Goal: Task Accomplishment & Management: Use online tool/utility

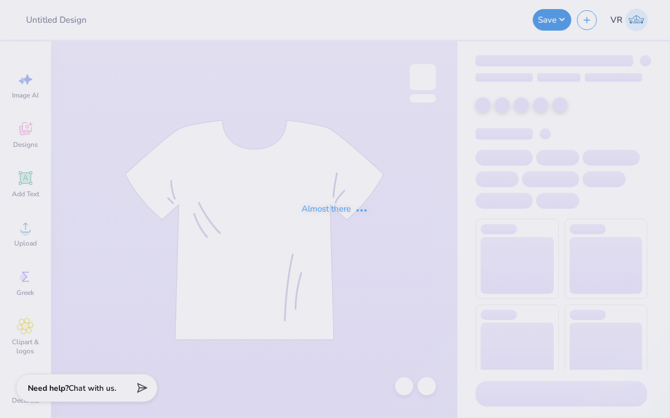
type input "ATO Semi Formal #1"
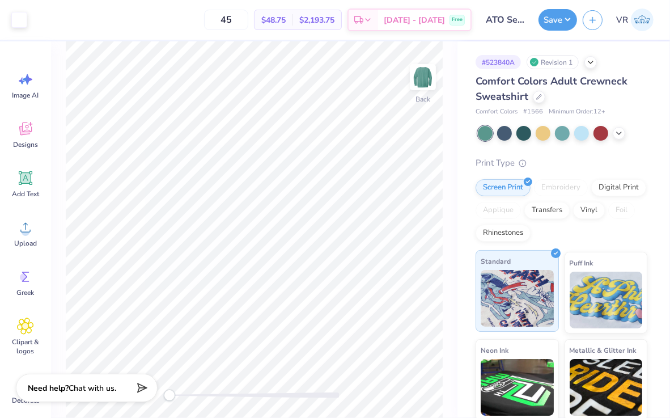
click at [484, 280] on div "Art colors 45 $48.75 Per Item $2,193.75 Total Est. Delivery [DATE] - [DATE] Fre…" at bounding box center [335, 209] width 670 height 418
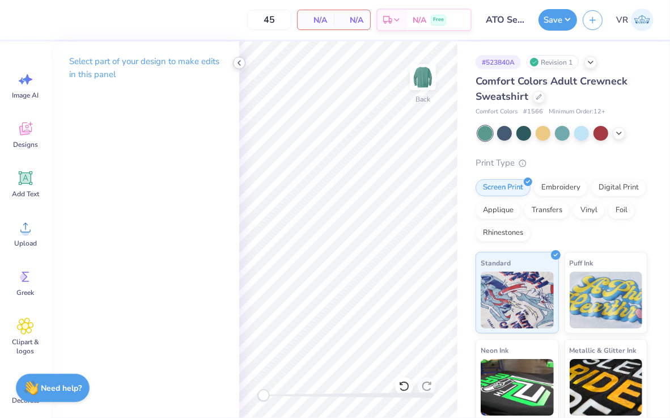
click at [235, 65] on icon at bounding box center [239, 62] width 9 height 9
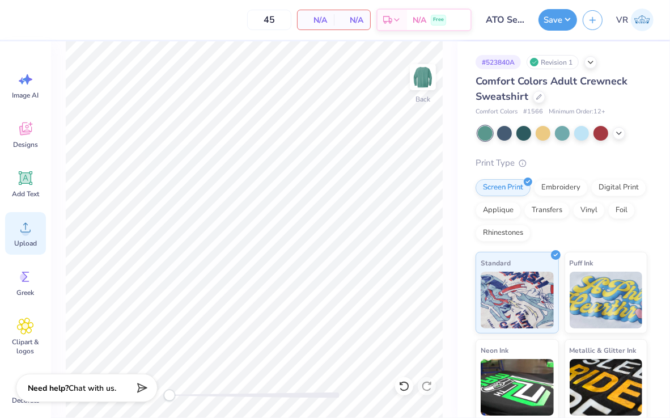
click at [22, 235] on icon at bounding box center [25, 227] width 17 height 17
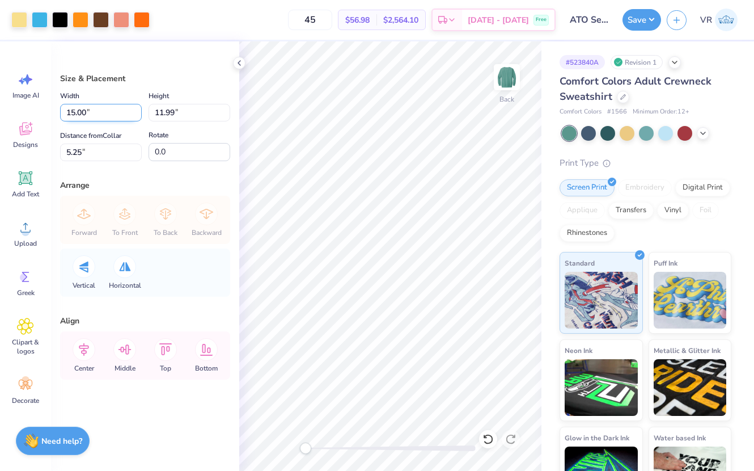
click at [94, 112] on input "15.00" at bounding box center [101, 113] width 82 height 18
type input "12.50"
type input "9.99"
click at [109, 152] on input "6.25" at bounding box center [101, 152] width 82 height 18
type input "3"
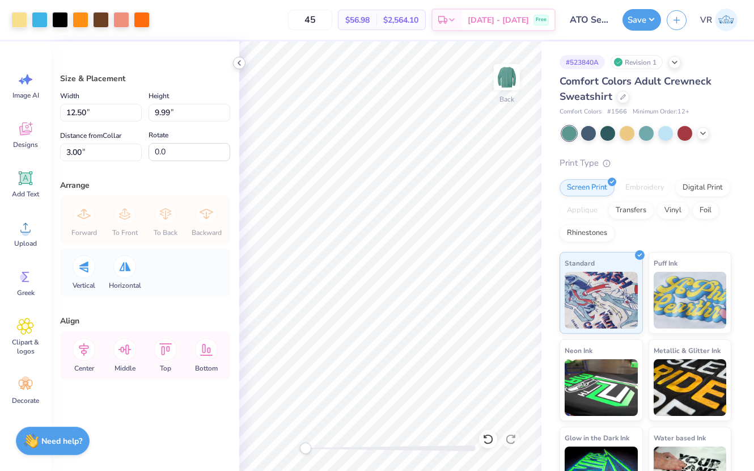
click at [240, 58] on icon at bounding box center [239, 62] width 9 height 9
click at [237, 64] on icon at bounding box center [239, 62] width 9 height 9
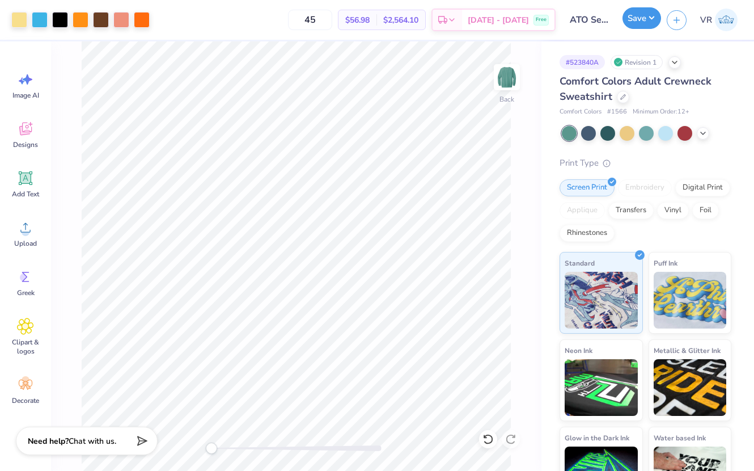
click at [640, 20] on button "Save" at bounding box center [642, 18] width 39 height 22
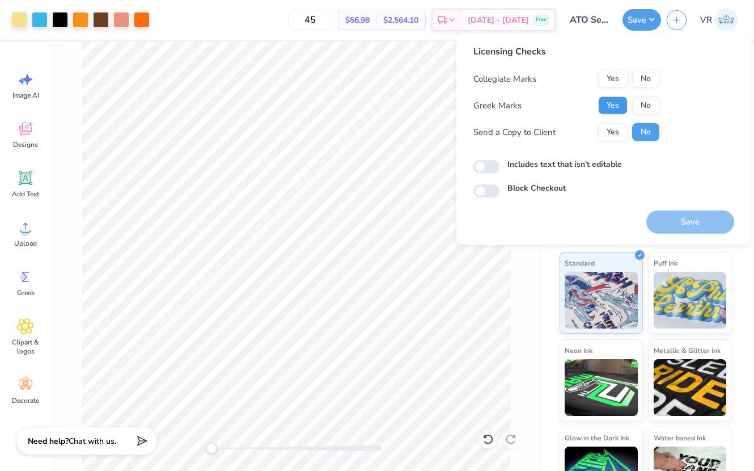
click at [614, 103] on button "Yes" at bounding box center [612, 105] width 29 height 18
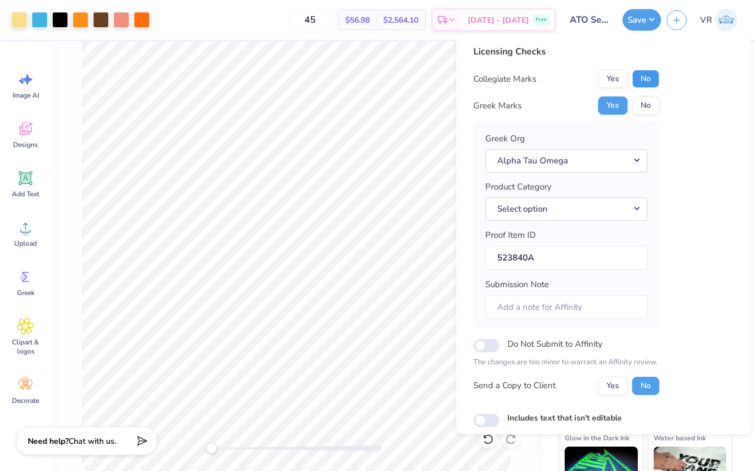
click at [650, 86] on button "No" at bounding box center [645, 79] width 27 height 18
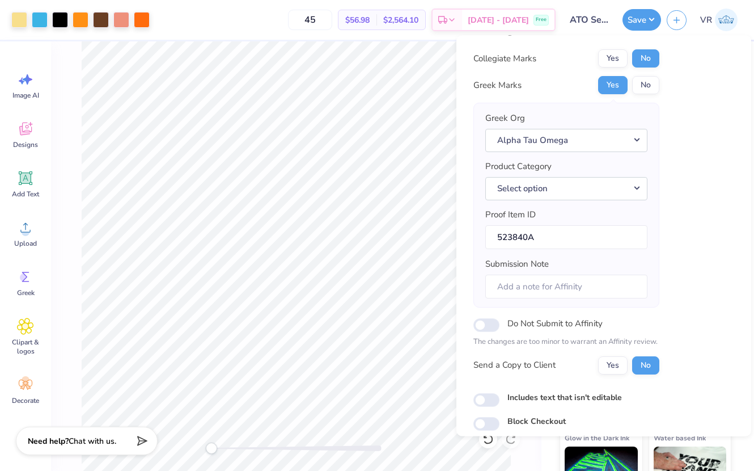
scroll to position [66, 0]
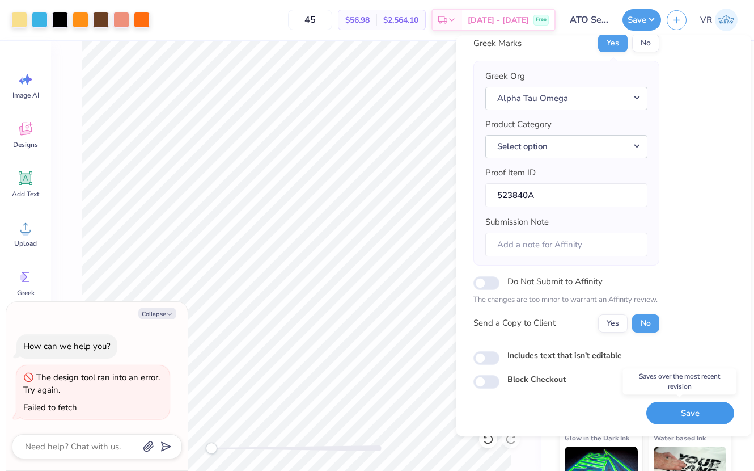
click at [670, 404] on button "Save" at bounding box center [691, 413] width 88 height 23
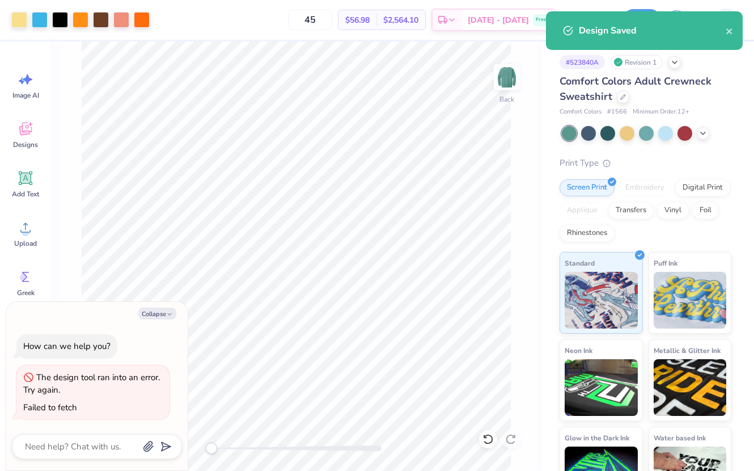
type textarea "x"
